Goal: Check status: Check status

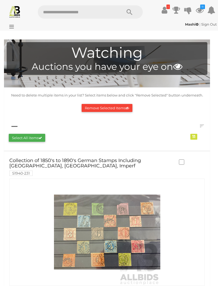
scroll to position [940, 0]
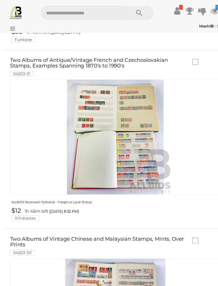
click at [198, 8] on icon at bounding box center [200, 10] width 8 height 10
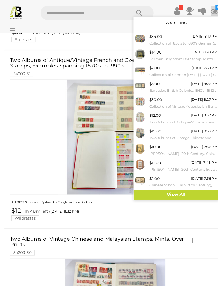
click at [168, 178] on link "View All" at bounding box center [163, 180] width 79 height 9
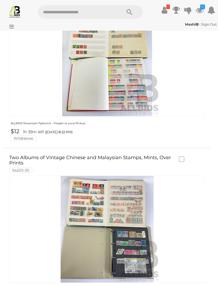
scroll to position [1004, 0]
click at [122, 155] on link "Two Albums of Vintage Chinese and Malaysian Stamps, Mints, Over Prints 54203-30" at bounding box center [91, 163] width 164 height 17
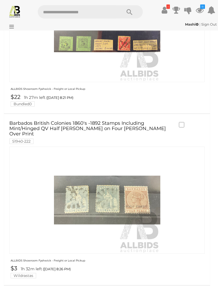
scroll to position [535, 0]
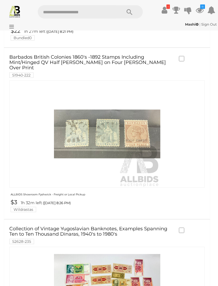
scroll to position [601, 0]
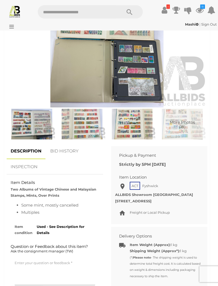
scroll to position [255, 0]
click at [64, 149] on link "BID HISTORY" at bounding box center [64, 151] width 36 height 16
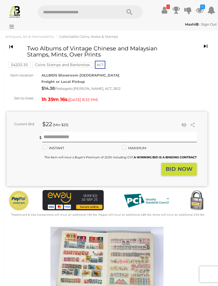
scroll to position [0, 0]
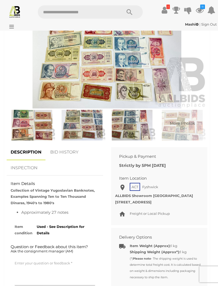
scroll to position [261, 0]
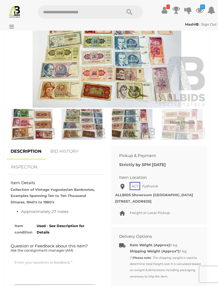
click at [63, 149] on link "BID HISTORY" at bounding box center [64, 151] width 36 height 16
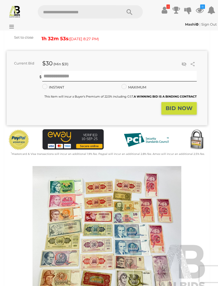
scroll to position [66, 0]
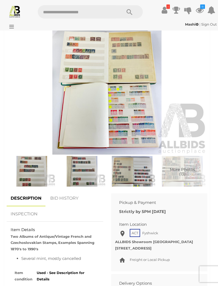
scroll to position [214, 0]
click at [64, 197] on link "BID HISTORY" at bounding box center [64, 198] width 36 height 16
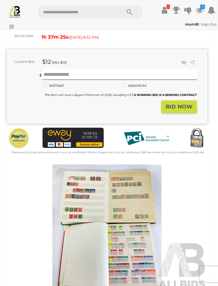
scroll to position [73, 0]
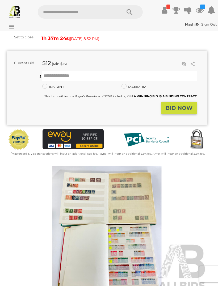
click at [201, 11] on icon at bounding box center [200, 10] width 8 height 10
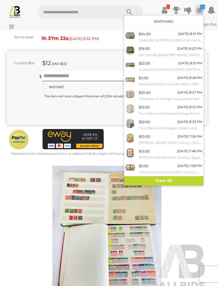
click at [185, 177] on link "View All" at bounding box center [163, 180] width 79 height 9
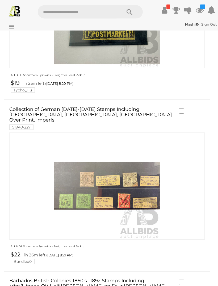
scroll to position [378, 0]
